Goal: Task Accomplishment & Management: Manage account settings

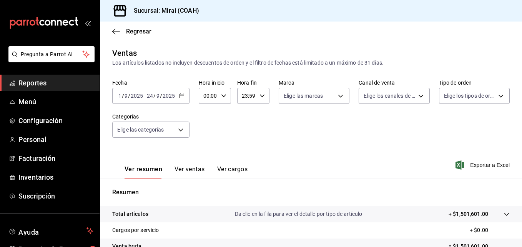
scroll to position [121, 0]
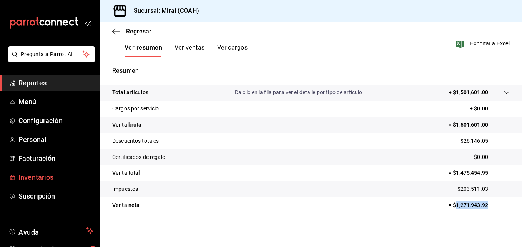
click at [61, 177] on span "Inventarios" at bounding box center [55, 177] width 75 height 10
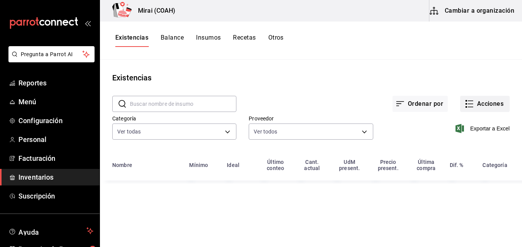
click at [481, 99] on button "Acciones" at bounding box center [485, 104] width 50 height 16
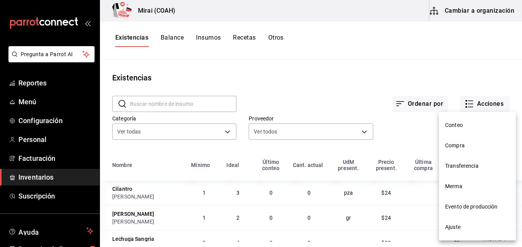
click at [454, 146] on span "Compra" at bounding box center [477, 145] width 65 height 8
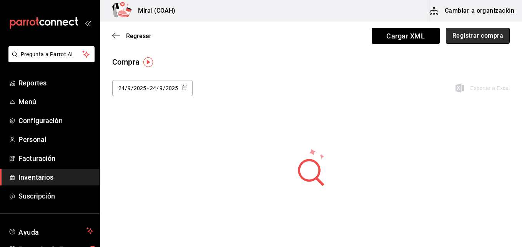
click at [458, 40] on button "Registrar compra" at bounding box center [478, 36] width 64 height 16
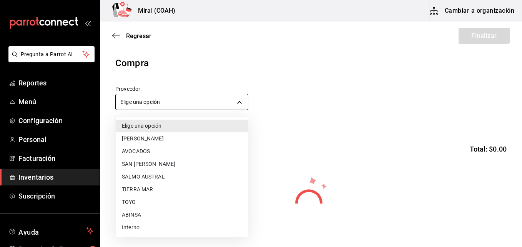
click at [156, 100] on body "Pregunta a Parrot AI Reportes Menú Configuración Personal Facturación Inventari…" at bounding box center [261, 101] width 522 height 203
click at [136, 212] on li "ABINSA" at bounding box center [182, 214] width 132 height 13
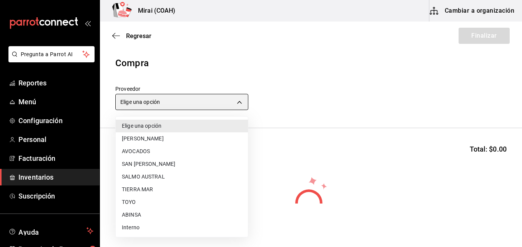
type input "3088cbcc-2f09-4efe-a8f3-8089b11bff24"
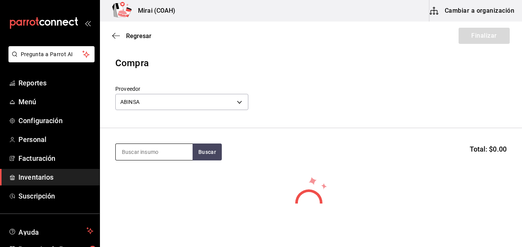
click at [158, 156] on input at bounding box center [154, 152] width 77 height 16
type input "ATU"
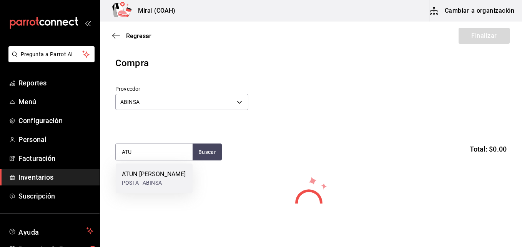
click at [154, 179] on div "ATUN [PERSON_NAME]" at bounding box center [154, 173] width 64 height 9
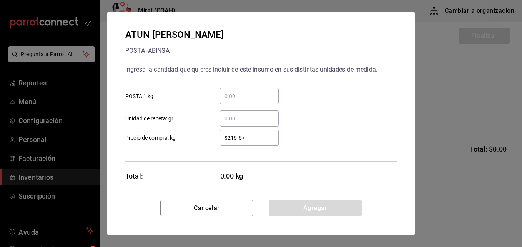
click at [248, 100] on input "​ POSTA 1 kg" at bounding box center [249, 95] width 59 height 9
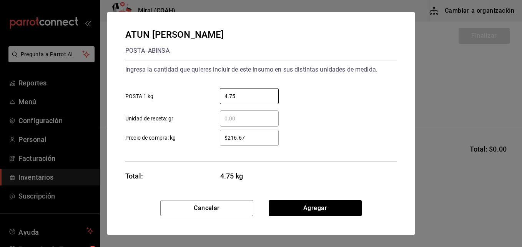
type input "4.75"
click at [249, 141] on input "$216.67" at bounding box center [249, 137] width 59 height 9
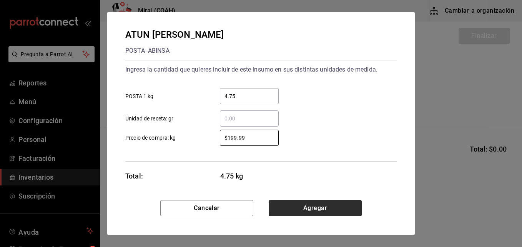
type input "$199.99"
click at [305, 206] on button "Agregar" at bounding box center [315, 208] width 93 height 16
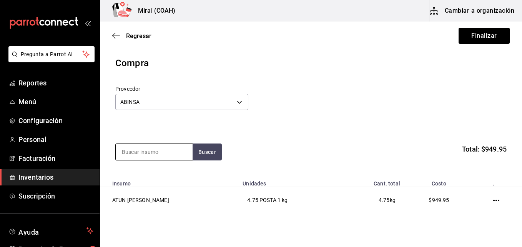
click at [162, 153] on input at bounding box center [154, 152] width 77 height 16
type input "NARU"
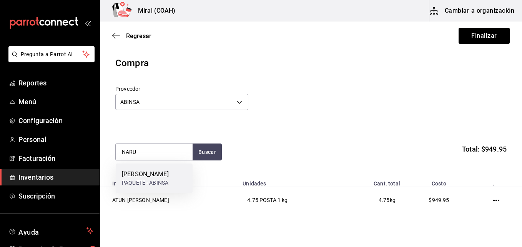
click at [161, 180] on div "PAQUETE - ABINSA" at bounding box center [145, 183] width 47 height 8
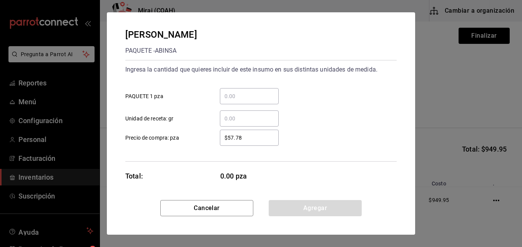
click at [247, 100] on input "​ PAQUETE 1 pza" at bounding box center [249, 95] width 59 height 9
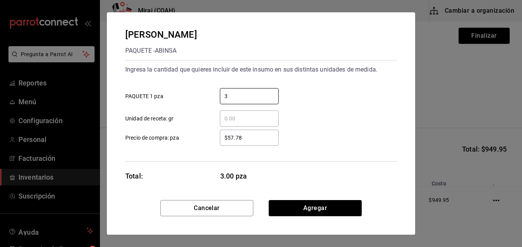
type input "3"
click at [236, 138] on input "$57.78" at bounding box center [249, 137] width 59 height 9
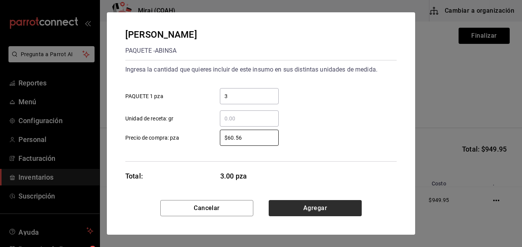
type input "$60.56"
click at [299, 210] on button "Agregar" at bounding box center [315, 208] width 93 height 16
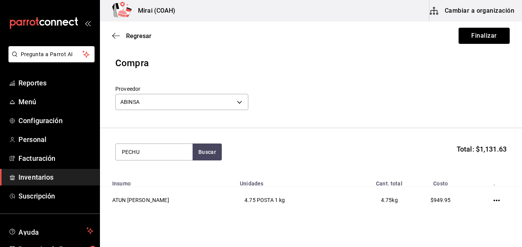
type input "PECHU"
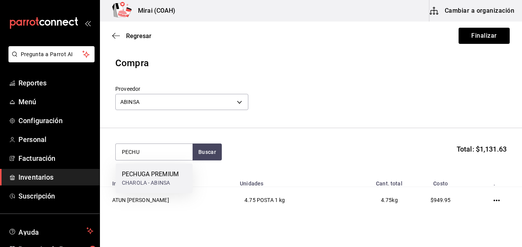
click at [144, 170] on div "PECHUGA PREMIUM" at bounding box center [150, 173] width 57 height 9
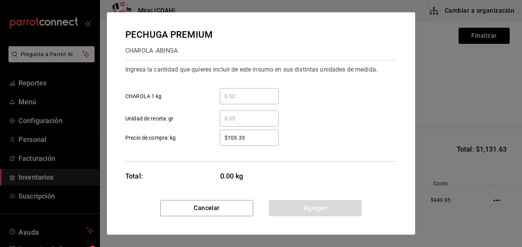
click at [218, 199] on div "PECHUGA PREMIUM CHAROLA - ABINSA Ingresa la cantidad que quieres incluir de est…" at bounding box center [261, 105] width 308 height 187
click at [242, 96] on input "​ CHAROLA 1 kg" at bounding box center [249, 95] width 59 height 9
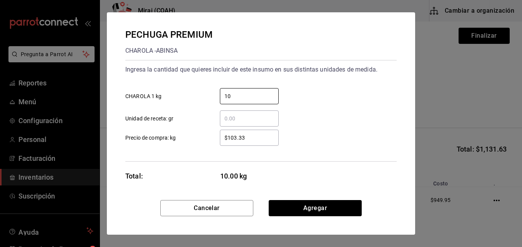
type input "10"
click at [230, 140] on input "$103.33" at bounding box center [249, 137] width 59 height 9
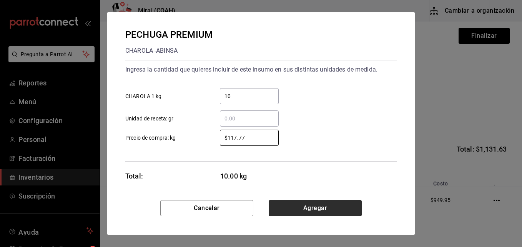
type input "$117.77"
click at [321, 210] on button "Agregar" at bounding box center [315, 208] width 93 height 16
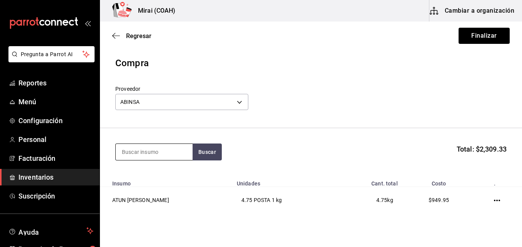
click at [152, 158] on input at bounding box center [154, 152] width 77 height 16
type input "ALA"
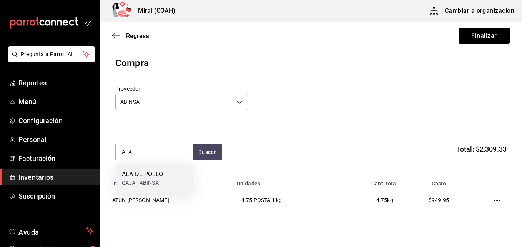
click at [153, 174] on div "ALA DE POLLO" at bounding box center [142, 173] width 41 height 9
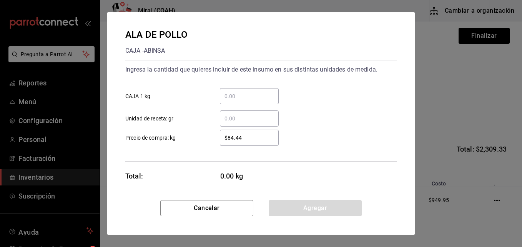
click at [228, 97] on input "​ CAJA 1 kg" at bounding box center [249, 95] width 59 height 9
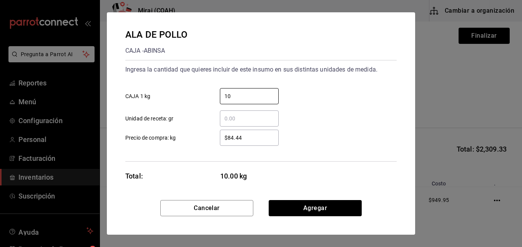
type input "10"
click at [250, 129] on div "$84.44 ​ Precio de compra: kg" at bounding box center [257, 134] width 277 height 22
drag, startPoint x: 250, startPoint y: 129, endPoint x: 245, endPoint y: 140, distance: 11.7
click at [245, 140] on input "$84.44" at bounding box center [249, 137] width 59 height 9
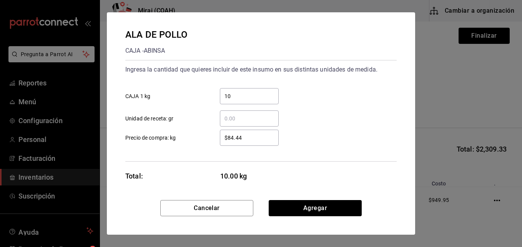
click at [245, 140] on input "$84.44" at bounding box center [249, 137] width 59 height 9
type input "$91.11"
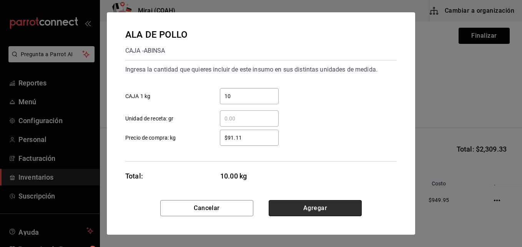
click at [282, 210] on button "Agregar" at bounding box center [315, 208] width 93 height 16
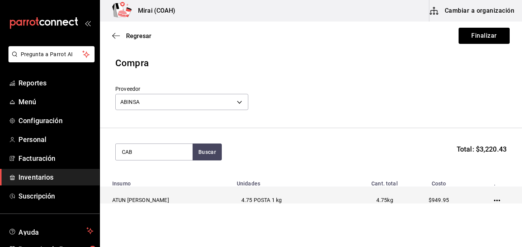
type input "CAB"
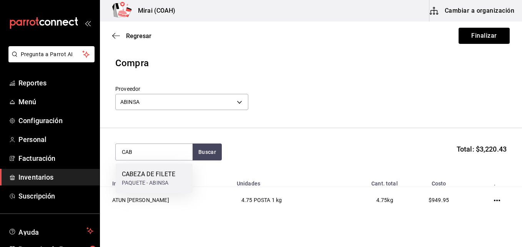
click at [177, 186] on div "CABEZA DE FILETE PAQUETE - ABINSA" at bounding box center [154, 178] width 77 height 30
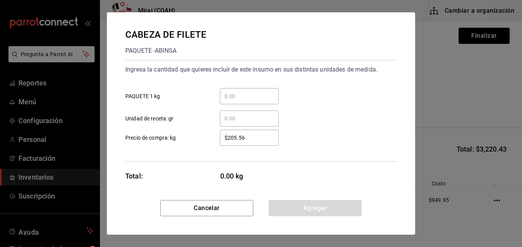
click at [231, 94] on input "​ PAQUETE 1 kg" at bounding box center [249, 95] width 59 height 9
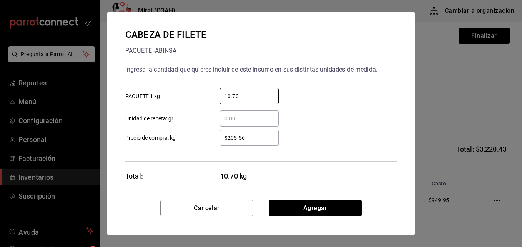
type input "10.70"
click at [237, 136] on input "$205.56" at bounding box center [249, 137] width 59 height 9
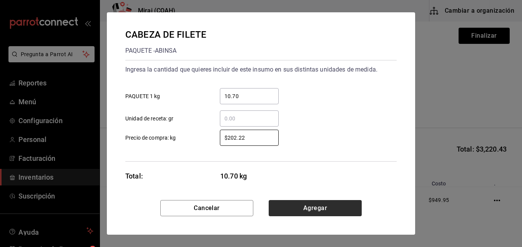
type input "$202.22"
click at [288, 204] on button "Agregar" at bounding box center [315, 208] width 93 height 16
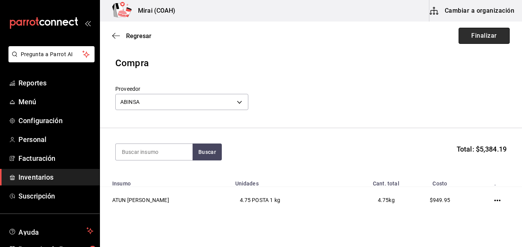
click at [476, 34] on button "Finalizar" at bounding box center [483, 36] width 51 height 16
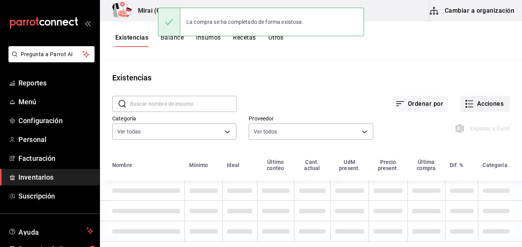
click at [482, 100] on button "Acciones" at bounding box center [485, 104] width 50 height 16
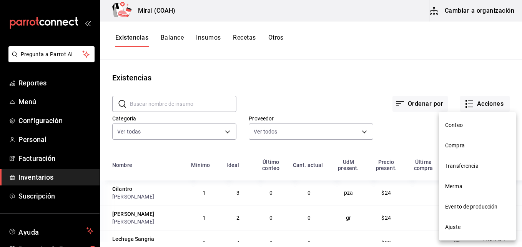
click at [455, 144] on span "Compra" at bounding box center [477, 145] width 65 height 8
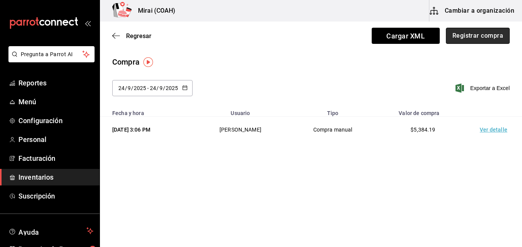
click at [460, 37] on button "Registrar compra" at bounding box center [478, 36] width 64 height 16
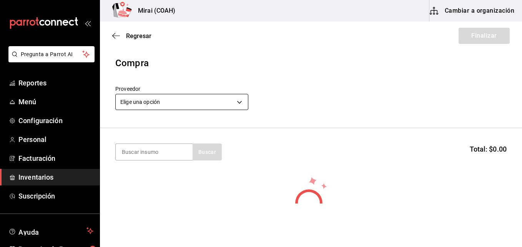
click at [156, 98] on body "Pregunta a Parrot AI Reportes Menú Configuración Personal Facturación Inventari…" at bounding box center [261, 101] width 522 height 203
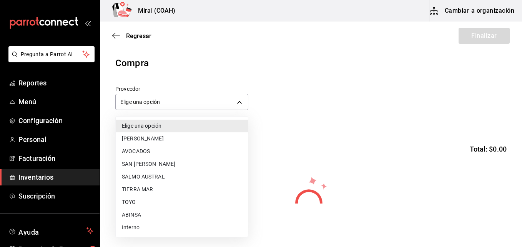
click at [132, 175] on li "SALMO AUSTRAL" at bounding box center [182, 176] width 132 height 13
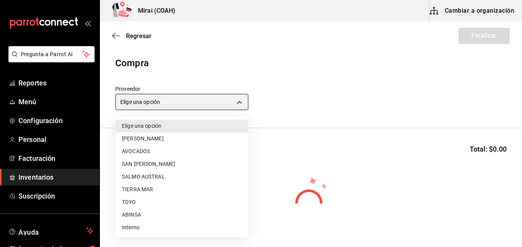
type input "65d226bf-02ca-4fa8-b19e-98a19036f263"
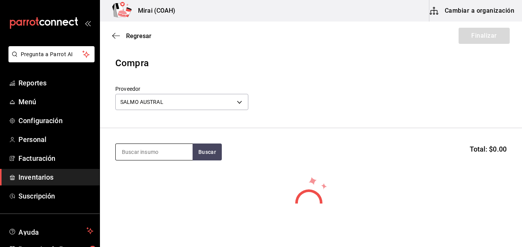
click at [128, 154] on input at bounding box center [154, 152] width 77 height 16
type input "SAL"
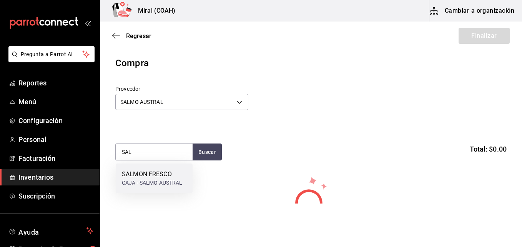
click at [131, 169] on div "SALMON FRESCO" at bounding box center [152, 173] width 61 height 9
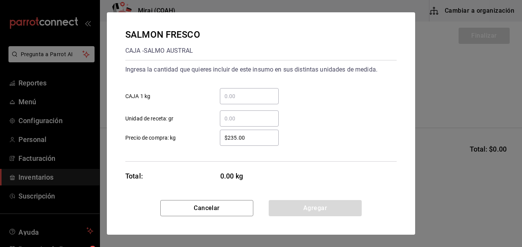
click at [235, 96] on input "​ CAJA 1 kg" at bounding box center [249, 95] width 59 height 9
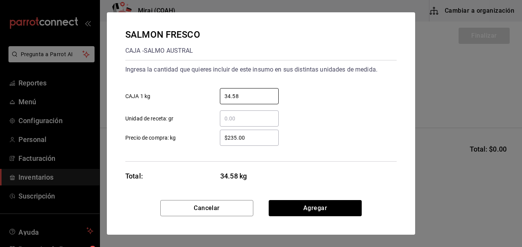
type input "34.58"
click at [245, 136] on input "$235.00" at bounding box center [249, 137] width 59 height 9
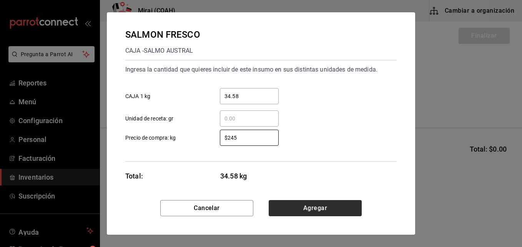
type input "$245"
click at [308, 206] on button "Agregar" at bounding box center [315, 208] width 93 height 16
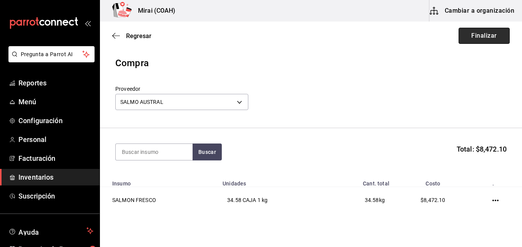
click at [463, 33] on button "Finalizar" at bounding box center [483, 36] width 51 height 16
